Goal: Navigation & Orientation: Find specific page/section

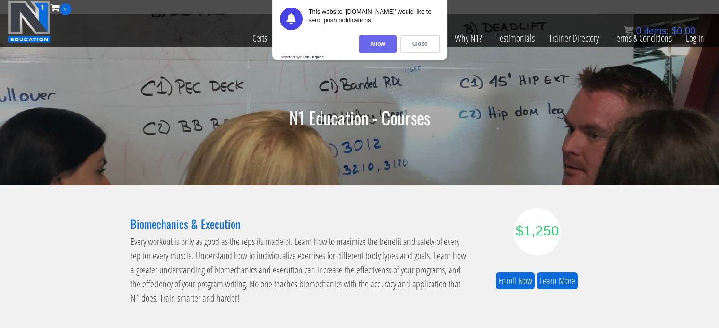
click at [381, 43] on div "Allow" at bounding box center [378, 43] width 38 height 17
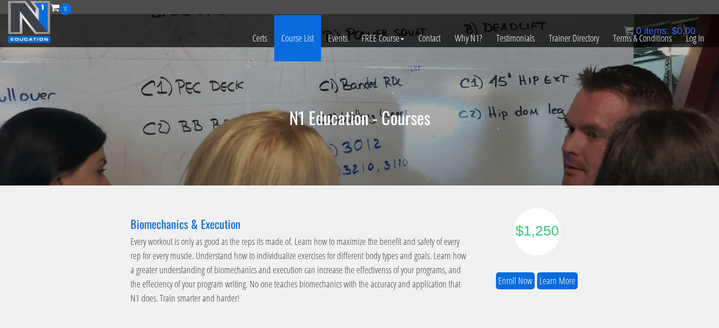
click at [303, 36] on link "Course List" at bounding box center [297, 38] width 47 height 46
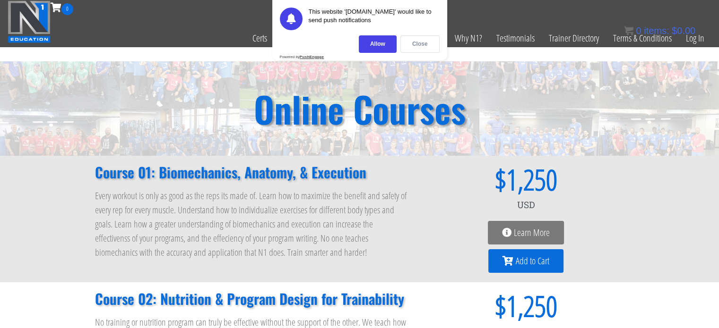
click at [422, 45] on div "Close" at bounding box center [419, 43] width 39 height 17
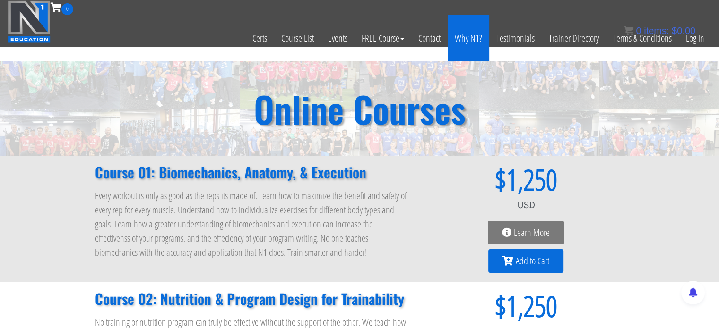
click at [470, 32] on link "Why N1?" at bounding box center [468, 38] width 42 height 46
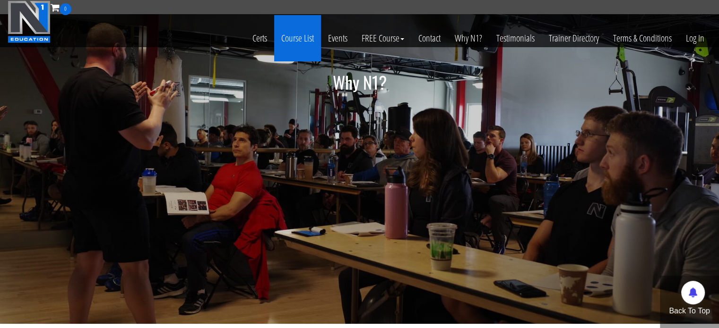
click at [297, 15] on link "Course List" at bounding box center [297, 38] width 47 height 46
